Goal: Navigation & Orientation: Go to known website

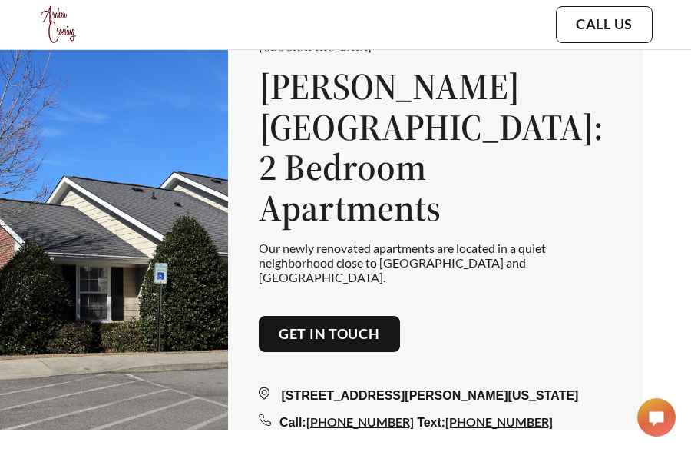
scroll to position [22, 0]
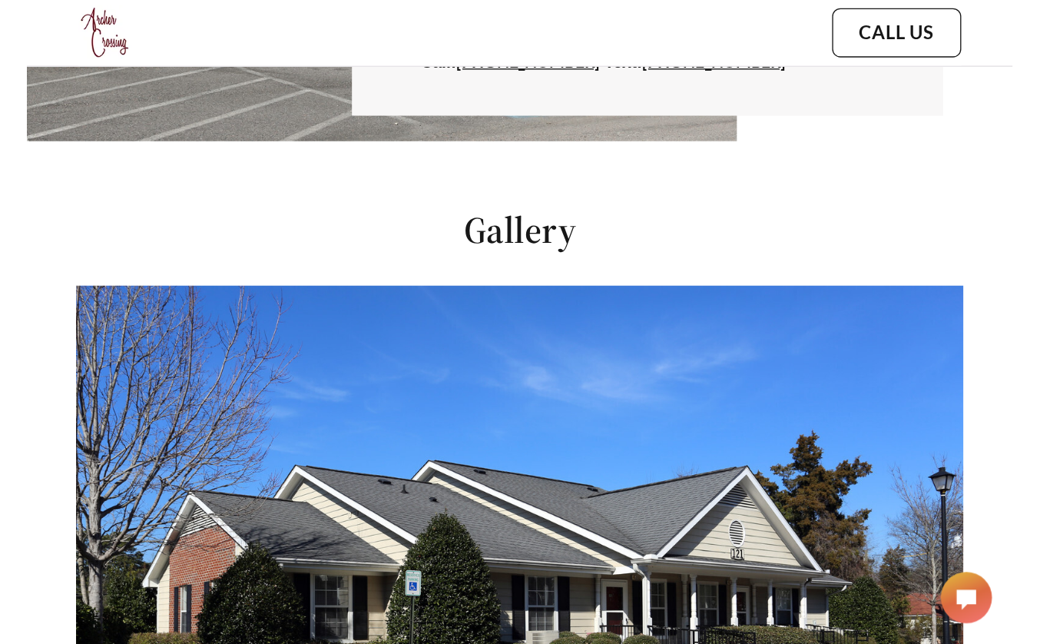
scroll to position [552, 0]
